Goal: Find specific page/section

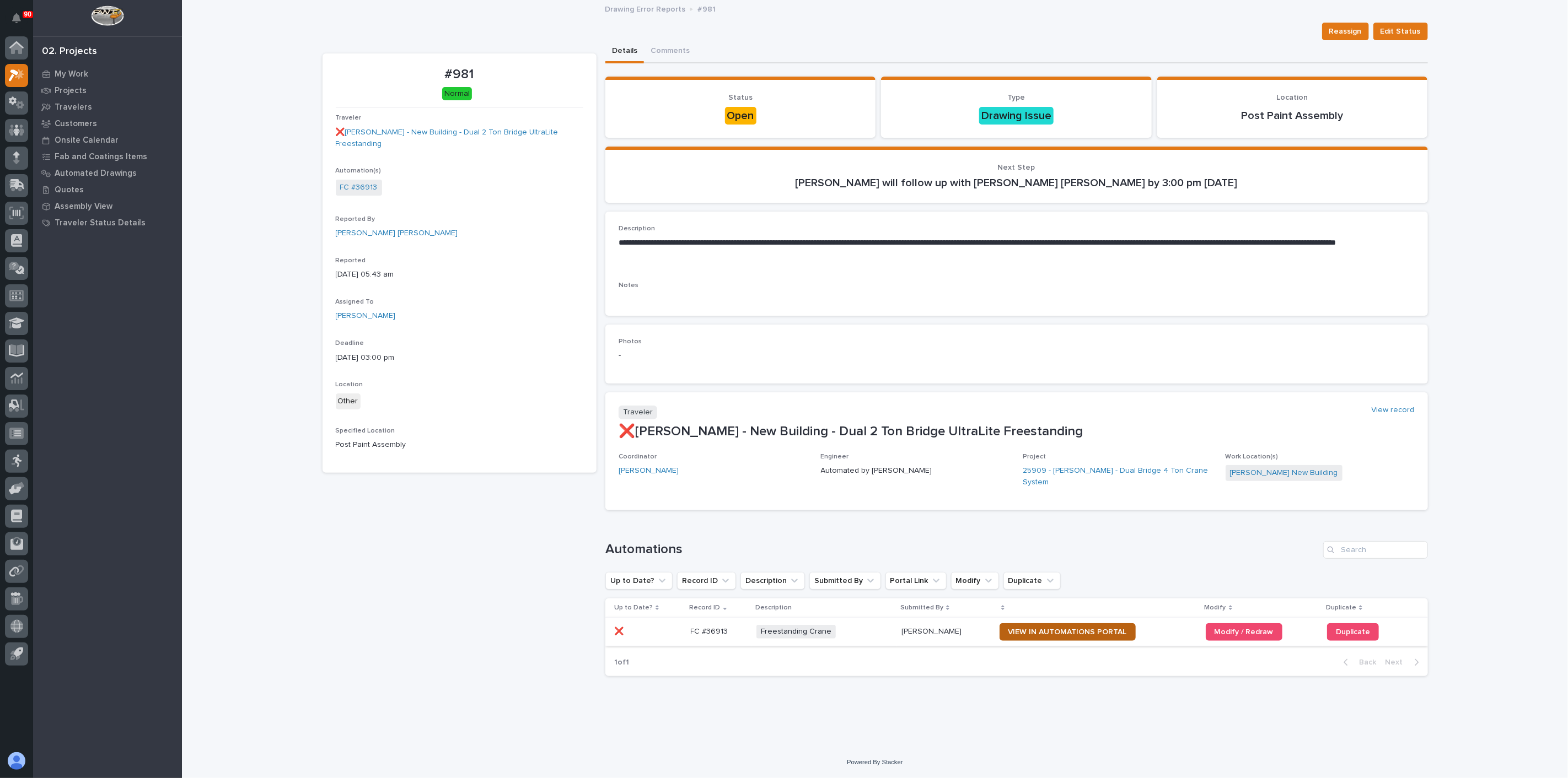
click at [1050, 628] on span "VIEW IN AUTOMATIONS PORTAL" at bounding box center [1067, 631] width 118 height 8
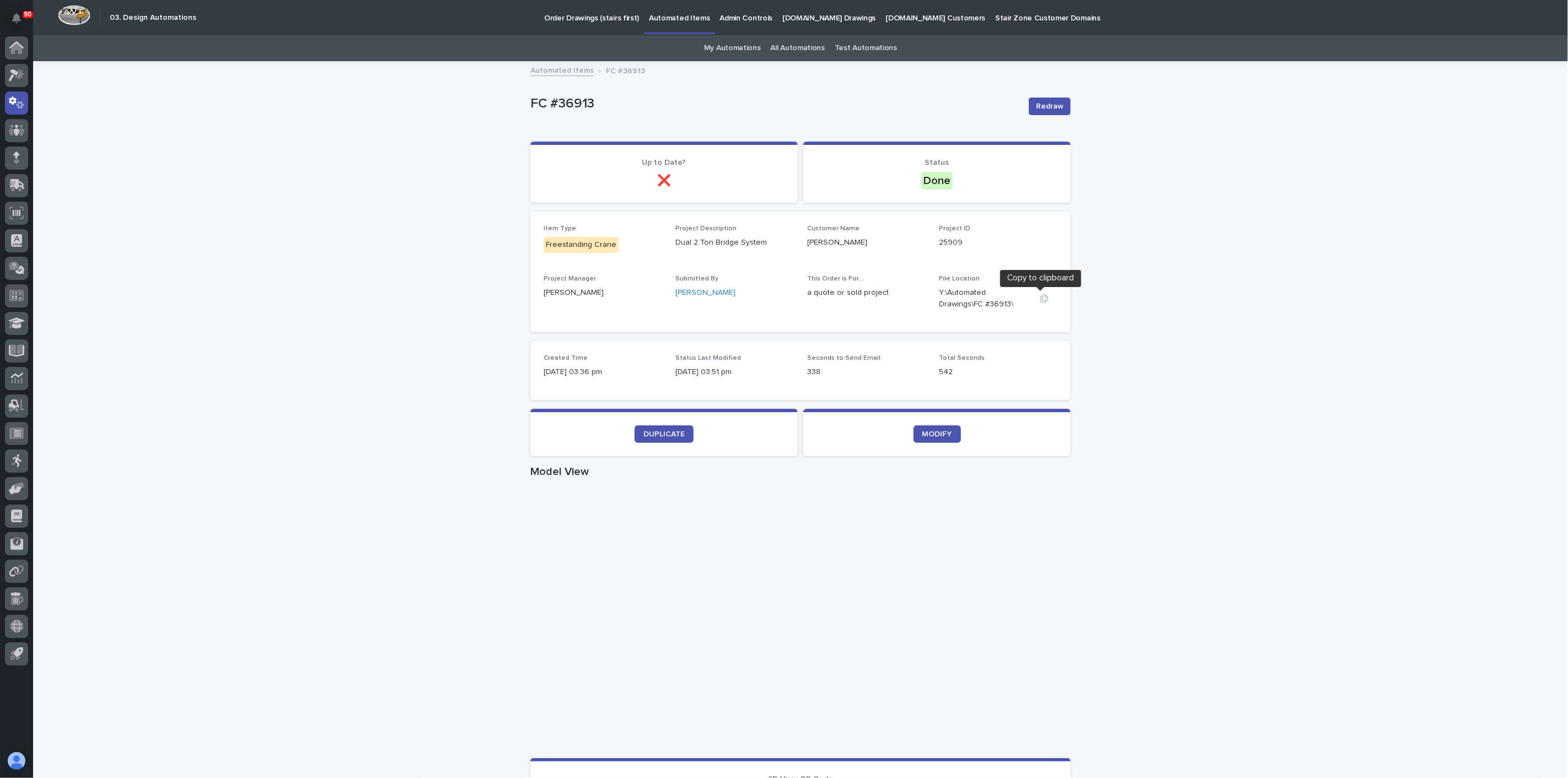
click at [1041, 299] on icon "button" at bounding box center [1044, 299] width 8 height 8
